Goal: Task Accomplishment & Management: Manage account settings

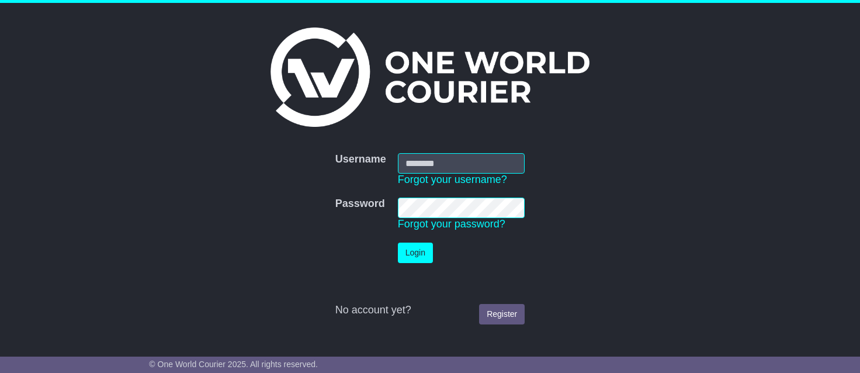
click at [427, 151] on td "Username Forgot your username?" at bounding box center [461, 169] width 139 height 45
click at [427, 163] on input "Username" at bounding box center [461, 163] width 127 height 20
type input "**********"
click at [425, 257] on button "Login" at bounding box center [415, 253] width 35 height 20
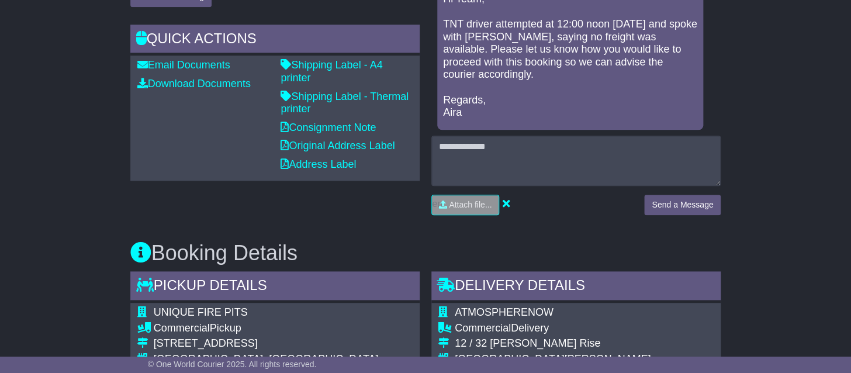
scroll to position [433, 0]
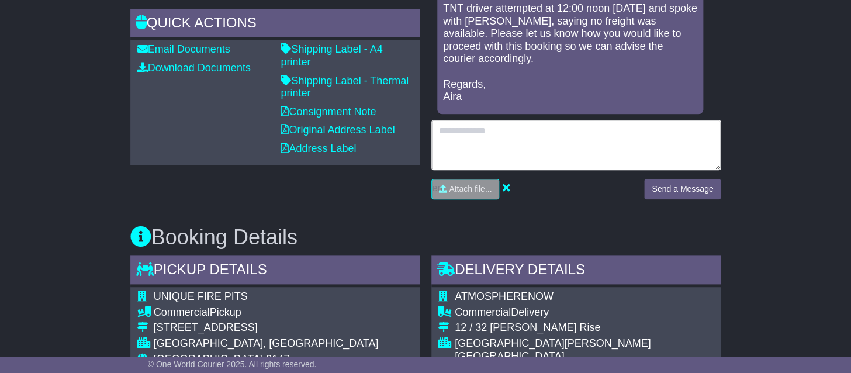
click at [483, 133] on textarea at bounding box center [575, 145] width 289 height 50
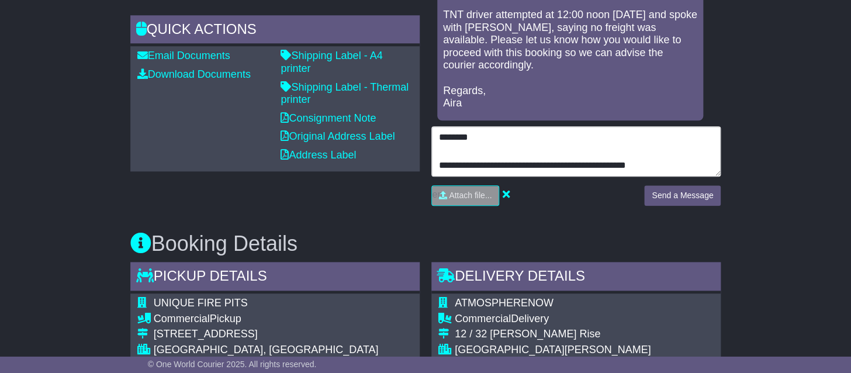
scroll to position [495, 0]
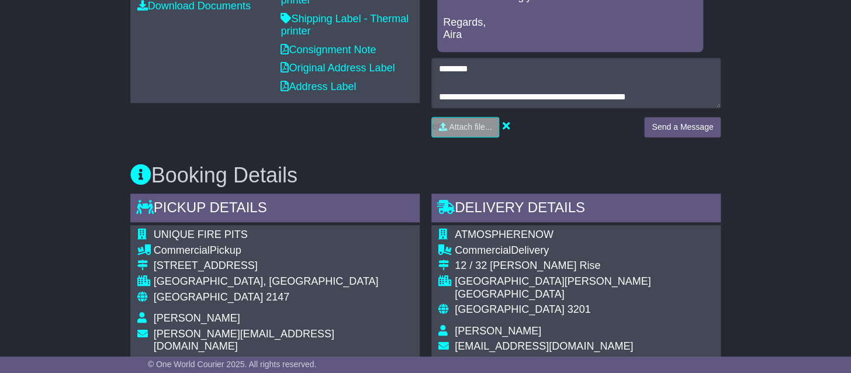
click at [527, 133] on div "Attach file..." at bounding box center [531, 127] width 201 height 20
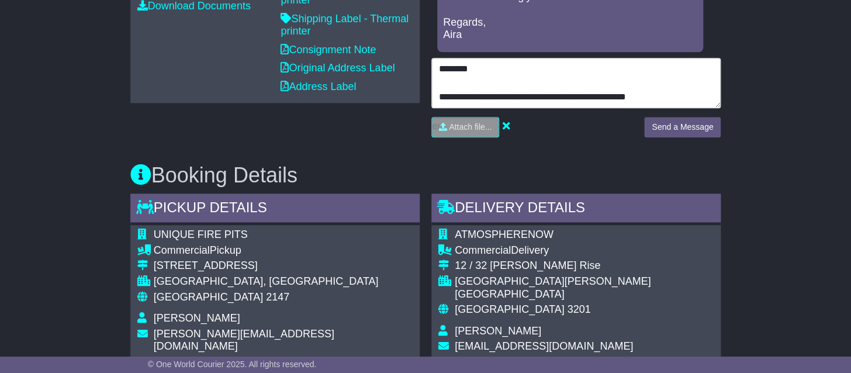
type textarea "**********"
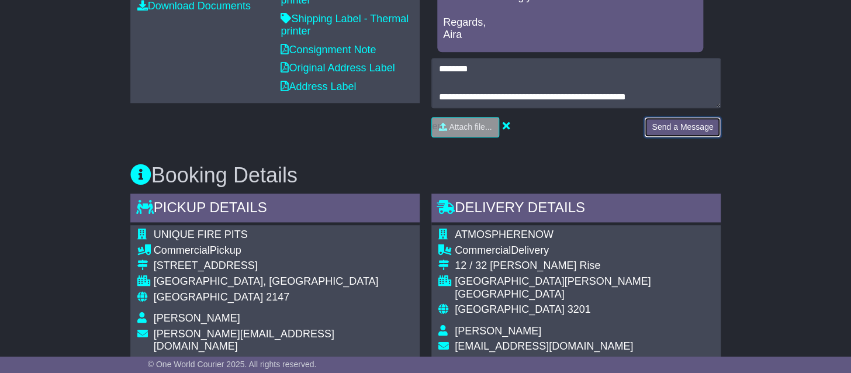
click at [674, 128] on button "Send a Message" at bounding box center [682, 127] width 77 height 20
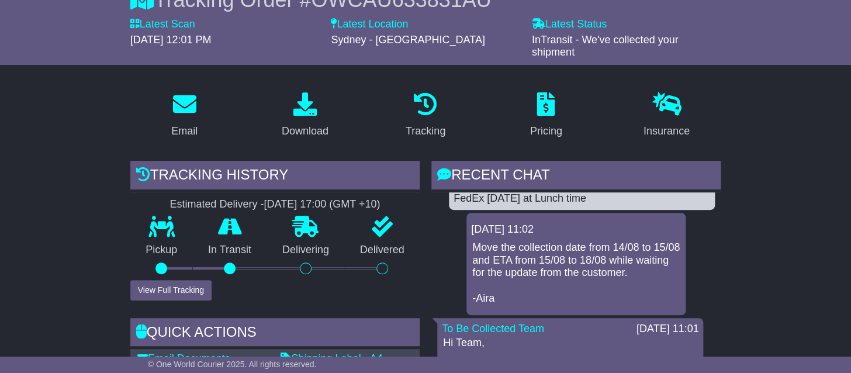
scroll to position [0, 0]
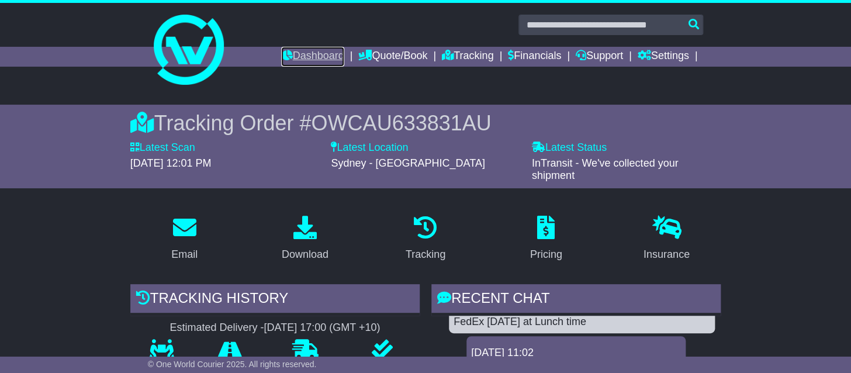
click at [316, 59] on link "Dashboard" at bounding box center [312, 57] width 63 height 20
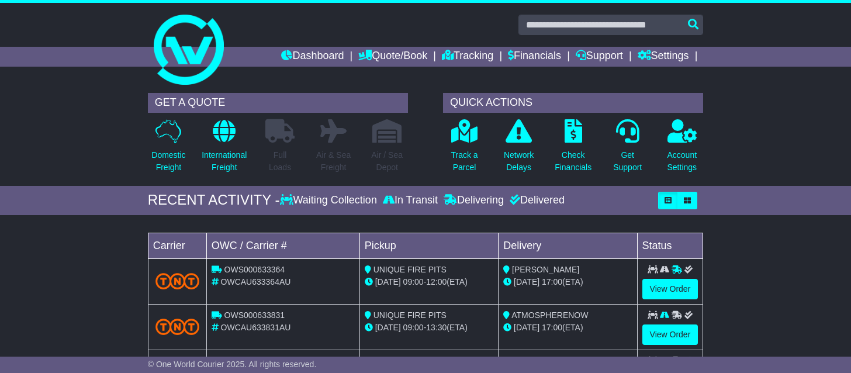
scroll to position [185, 0]
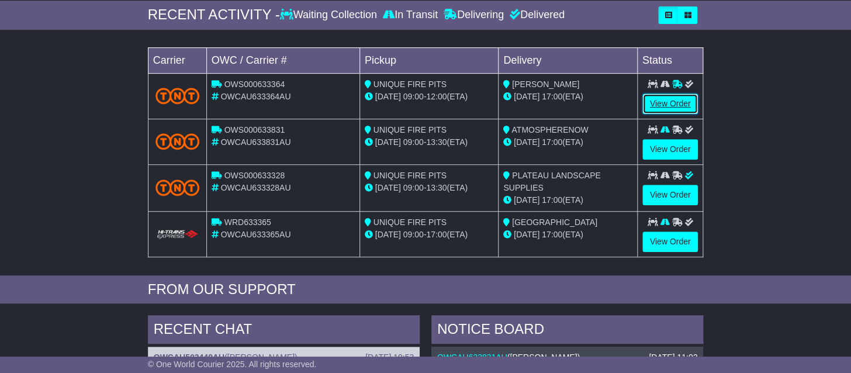
click at [656, 98] on link "View Order" at bounding box center [670, 104] width 56 height 20
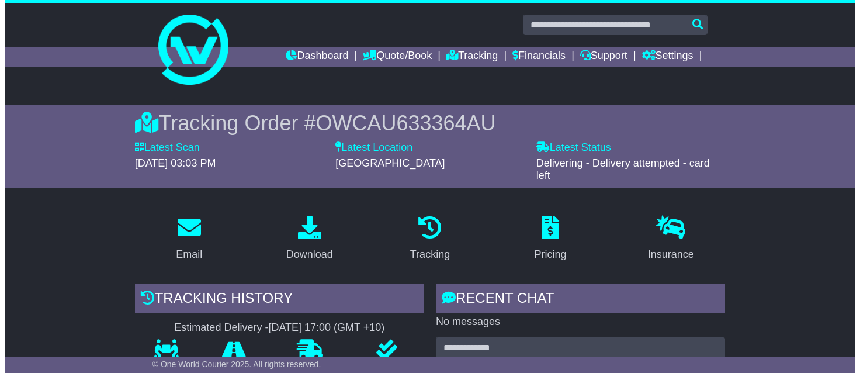
scroll to position [247, 0]
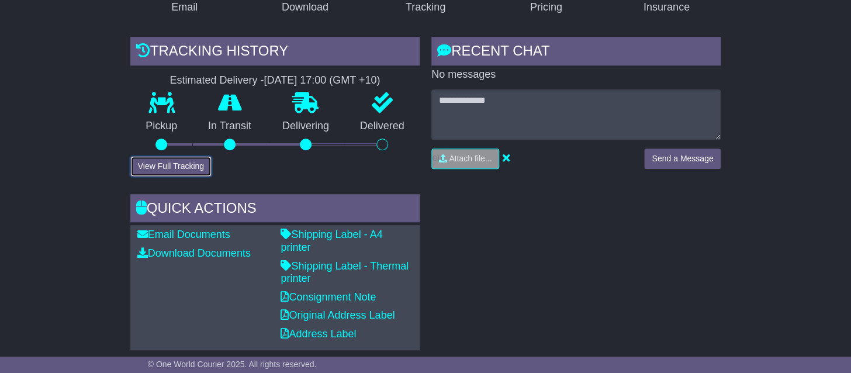
click at [175, 165] on button "View Full Tracking" at bounding box center [170, 166] width 81 height 20
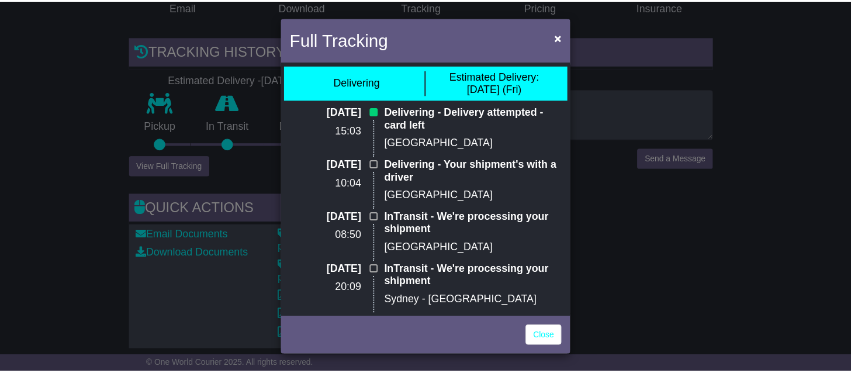
scroll to position [4, 0]
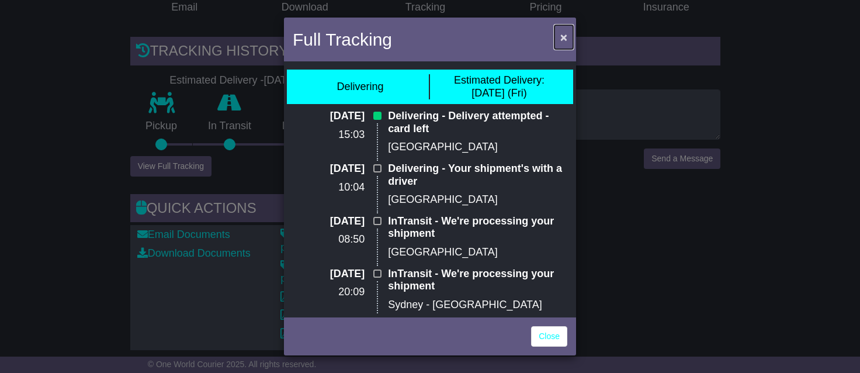
click at [564, 34] on span "×" at bounding box center [564, 36] width 7 height 13
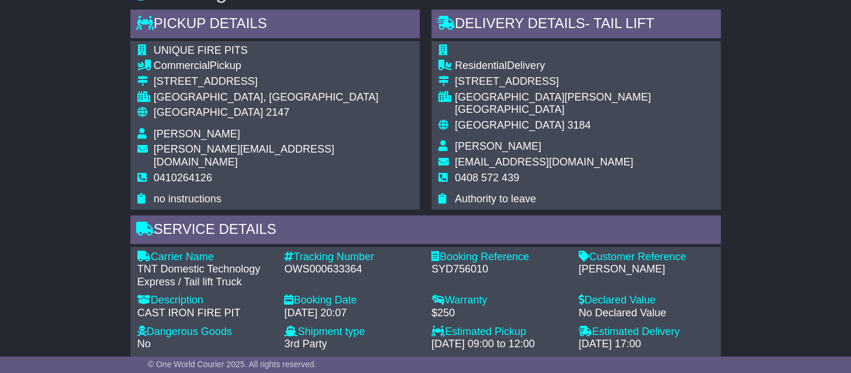
scroll to position [627, 0]
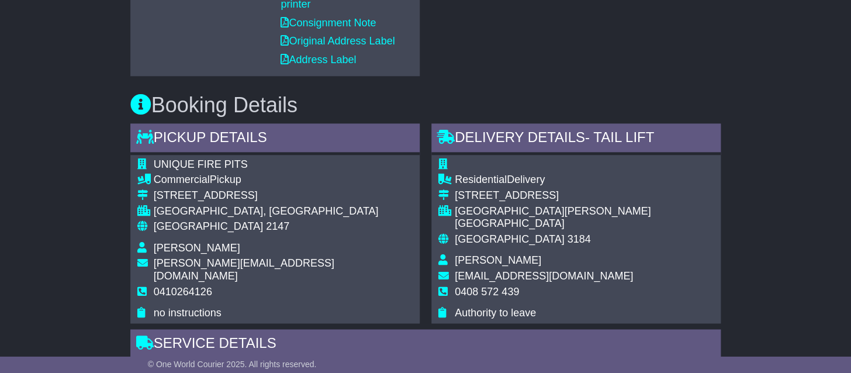
drag, startPoint x: 854, startPoint y: 213, endPoint x: 854, endPoint y: 153, distance: 60.2
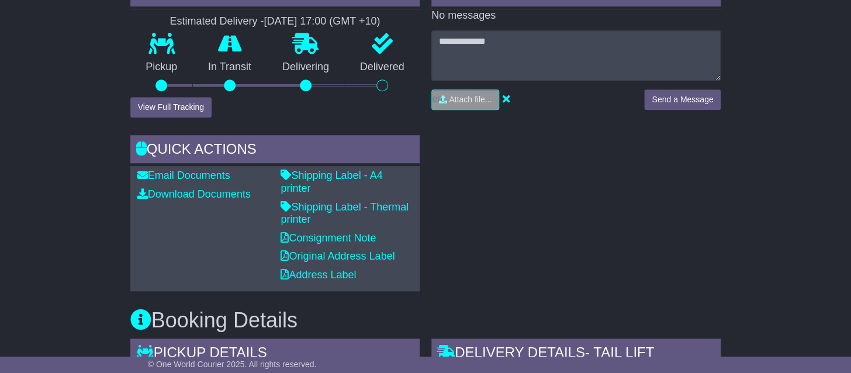
scroll to position [213, 0]
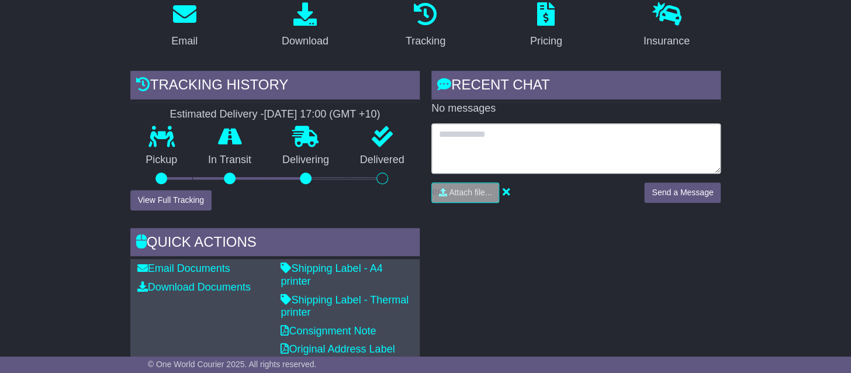
click at [558, 150] on textarea at bounding box center [575, 148] width 289 height 50
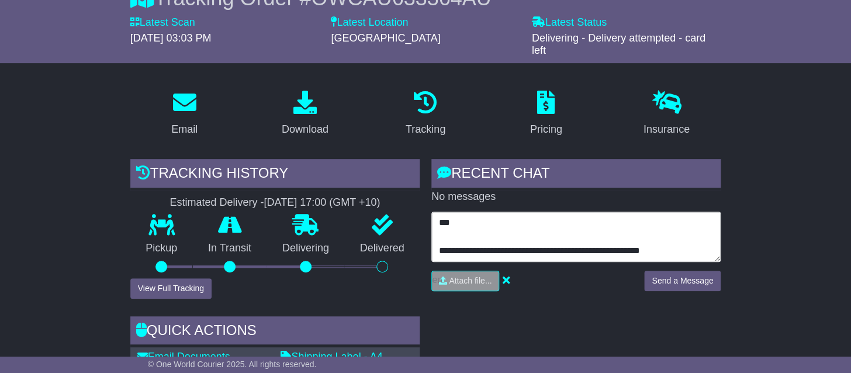
scroll to position [151, 0]
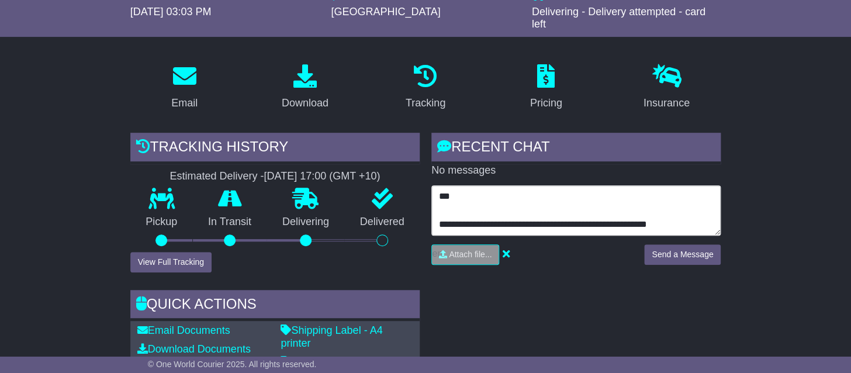
click at [439, 193] on textarea "**********" at bounding box center [575, 210] width 289 height 50
click at [451, 220] on textarea "**********" at bounding box center [575, 210] width 289 height 50
drag, startPoint x: 458, startPoint y: 224, endPoint x: 450, endPoint y: 220, distance: 9.9
click at [450, 220] on textarea "**********" at bounding box center [575, 210] width 289 height 50
type textarea "**********"
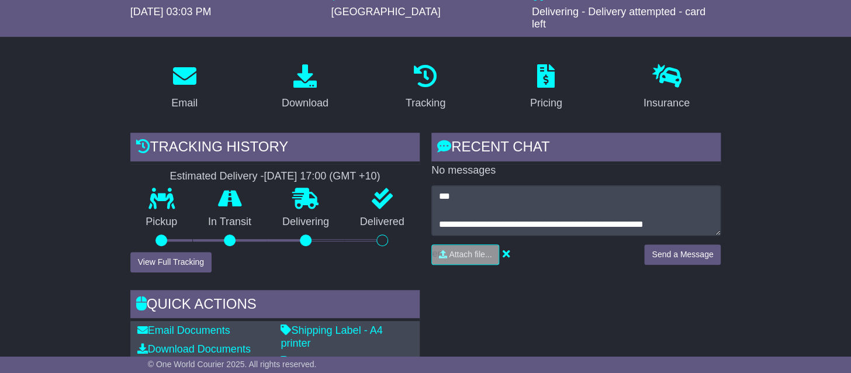
click at [480, 285] on div "**********" at bounding box center [576, 289] width 301 height 313
click at [692, 252] on button "Send a Message" at bounding box center [682, 254] width 77 height 20
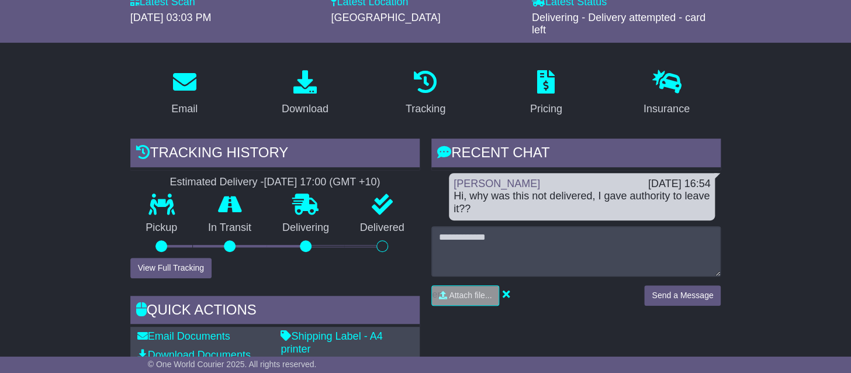
scroll to position [0, 0]
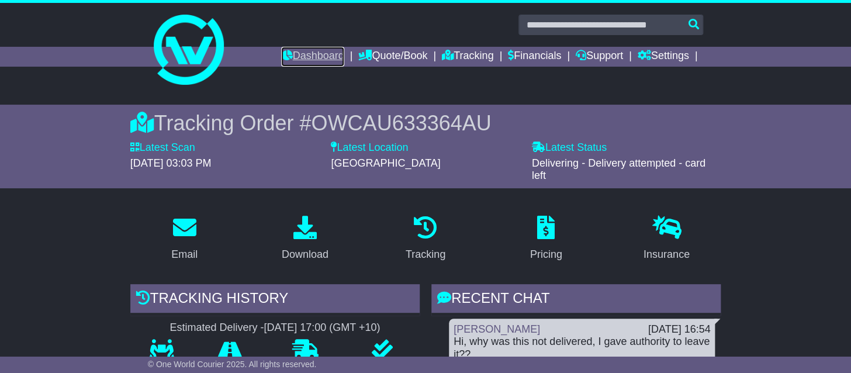
click at [310, 56] on link "Dashboard" at bounding box center [312, 57] width 63 height 20
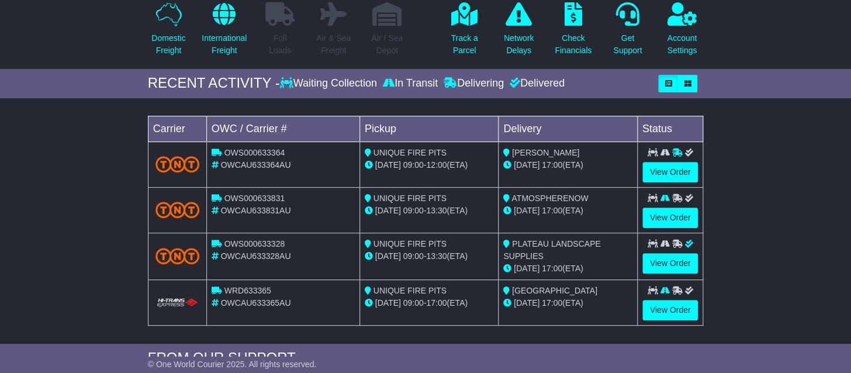
scroll to position [153, 0]
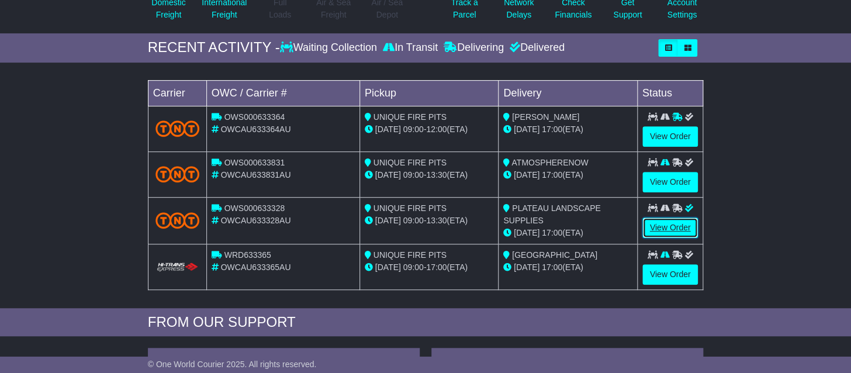
click at [665, 222] on link "View Order" at bounding box center [670, 227] width 56 height 20
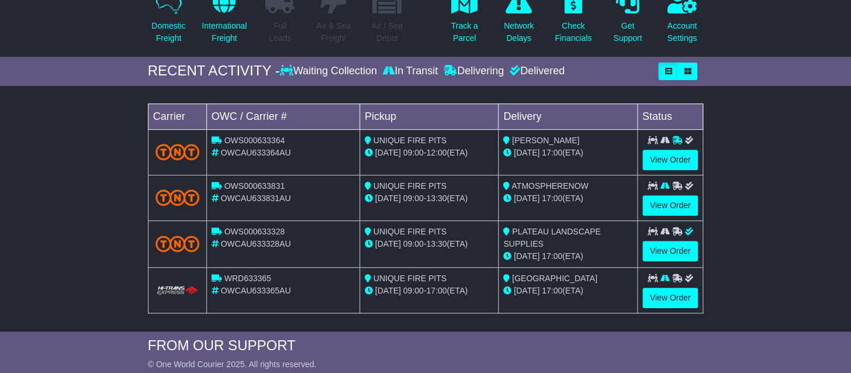
scroll to position [153, 0]
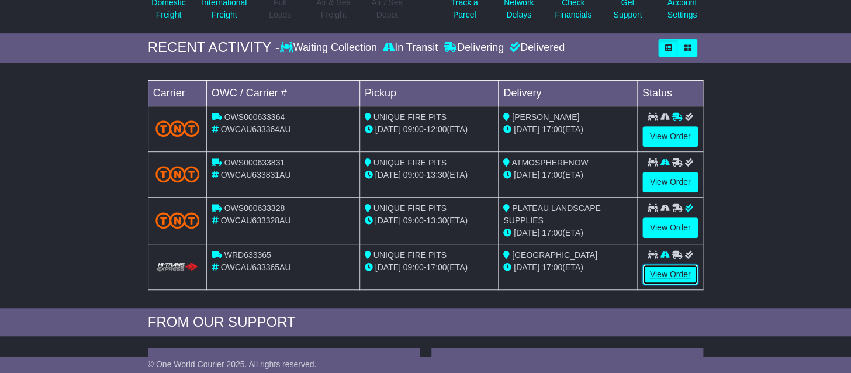
click at [671, 271] on link "View Order" at bounding box center [670, 274] width 56 height 20
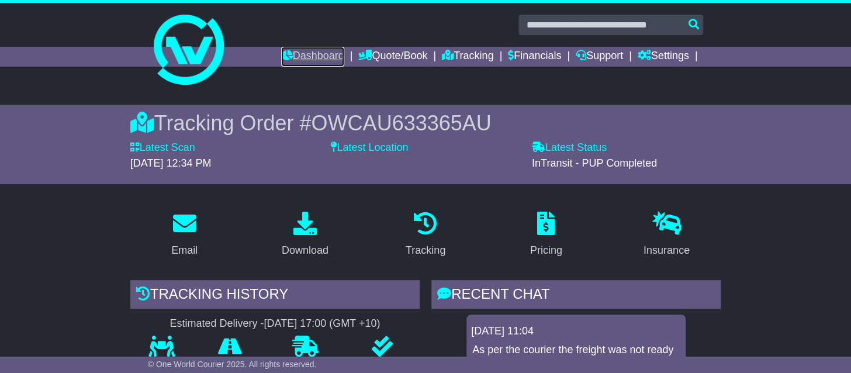
click at [286, 57] on link "Dashboard" at bounding box center [312, 57] width 63 height 20
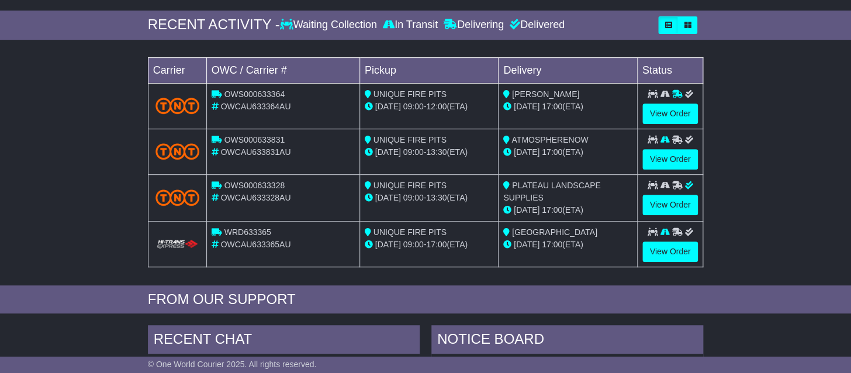
scroll to position [185, 0]
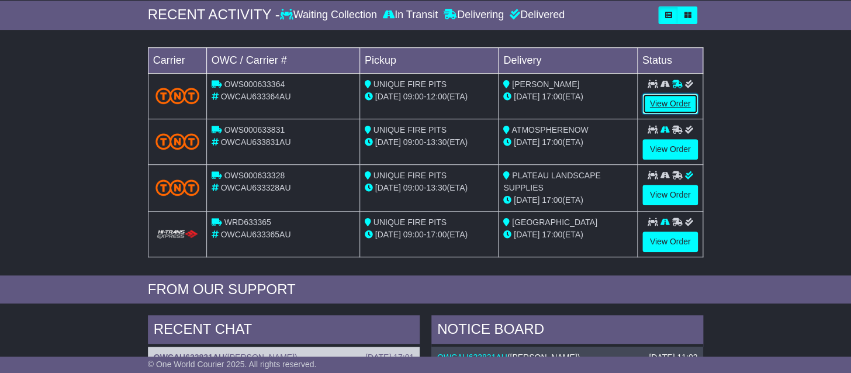
click at [677, 103] on link "View Order" at bounding box center [670, 104] width 56 height 20
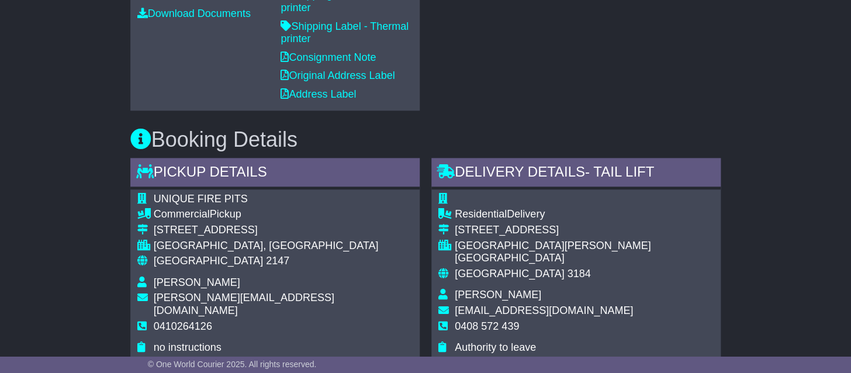
scroll to position [556, 0]
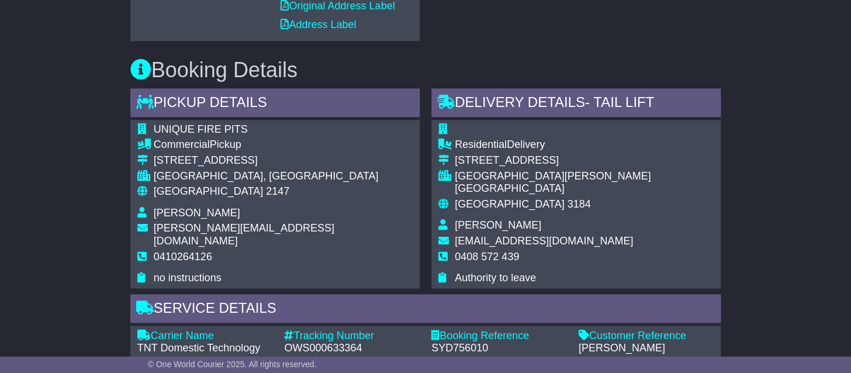
click at [501, 272] on span "Authority to leave" at bounding box center [495, 278] width 81 height 12
drag, startPoint x: 540, startPoint y: 265, endPoint x: 455, endPoint y: 268, distance: 84.8
click at [455, 272] on td "Authority to leave" at bounding box center [584, 278] width 259 height 13
click at [787, 292] on div "Email Download Tracking Pricing Insurance" at bounding box center [425, 266] width 851 height 1234
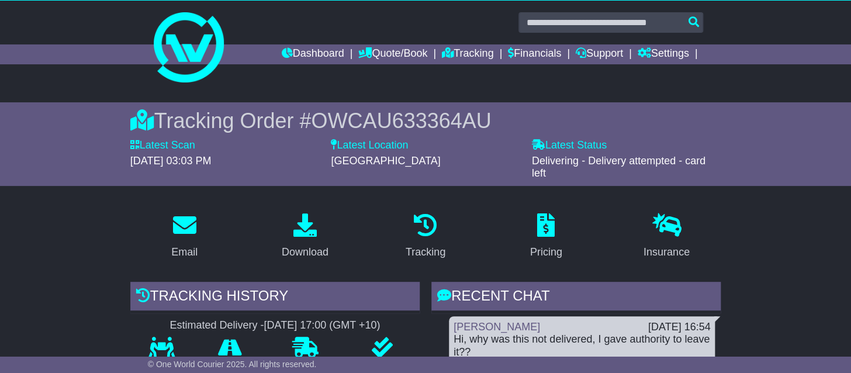
scroll to position [0, 0]
